Goal: Information Seeking & Learning: Learn about a topic

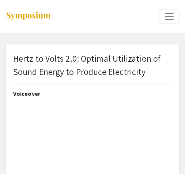
type input "0"
click at [34, 14] on img at bounding box center [28, 16] width 46 height 10
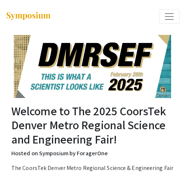
click at [170, 21] on span "Expand or Collapse Menu" at bounding box center [169, 16] width 11 height 11
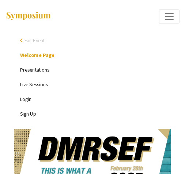
click at [33, 71] on link "Presentations" at bounding box center [34, 69] width 29 height 7
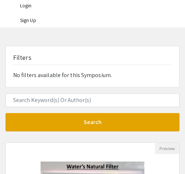
scroll to position [108, 0]
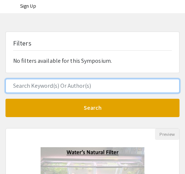
click at [55, 80] on input "Search Keyword(s) Or Author(s)" at bounding box center [92, 86] width 174 height 14
type input "[PERSON_NAME]"
click at [5, 99] on button "Search" at bounding box center [92, 108] width 174 height 18
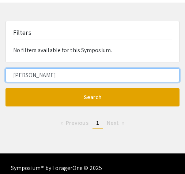
scroll to position [131, 0]
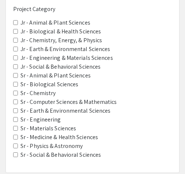
scroll to position [216, 0]
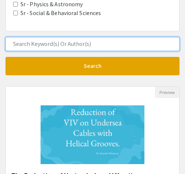
click at [70, 47] on input "Search Keyword(s) Or Author(s)" at bounding box center [92, 44] width 174 height 14
type input "[PERSON_NAME]"
click at [5, 57] on button "Search" at bounding box center [92, 66] width 174 height 18
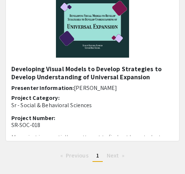
scroll to position [193, 0]
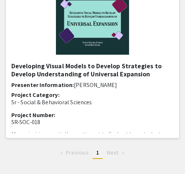
click at [97, 49] on img "Open Presentation <p>Developing Visual Models to Develop Strategies to Develop …" at bounding box center [93, 25] width 88 height 73
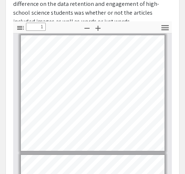
scroll to position [353, 0]
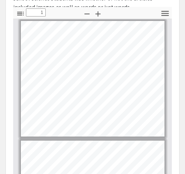
type input "2"
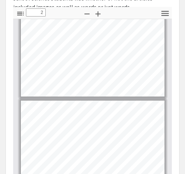
scroll to position [352, 0]
